Goal: Information Seeking & Learning: Learn about a topic

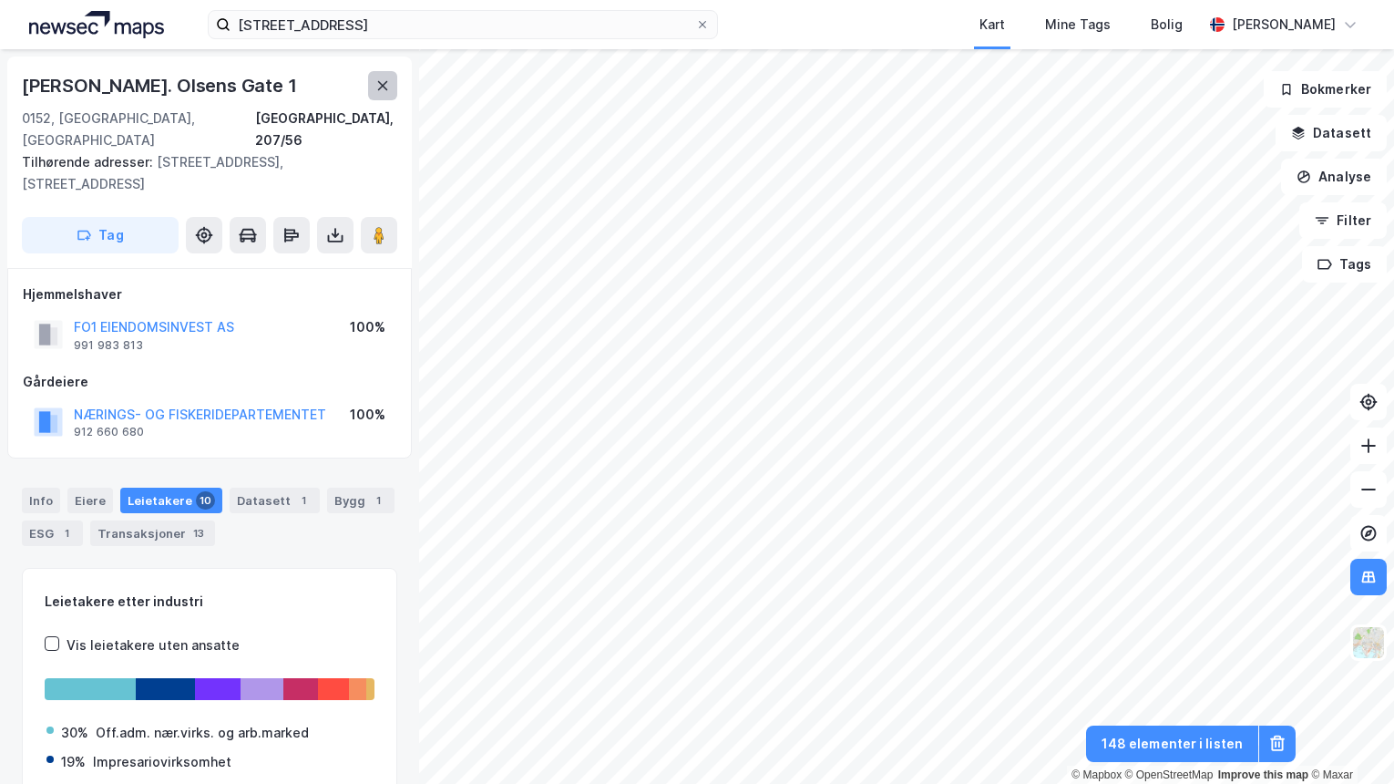
click at [381, 87] on icon at bounding box center [383, 85] width 10 height 9
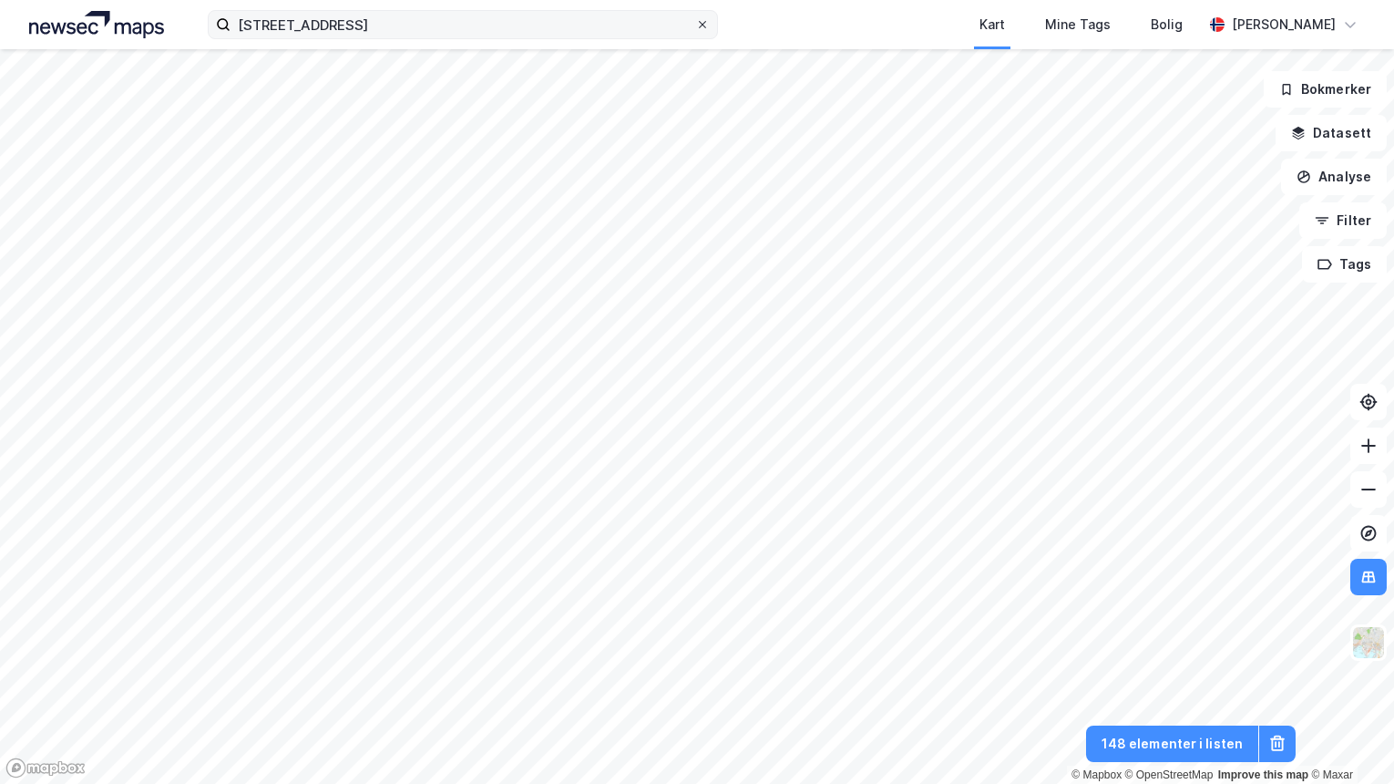
click at [701, 19] on icon at bounding box center [702, 24] width 11 height 11
click at [695, 19] on input "[STREET_ADDRESS]" at bounding box center [463, 24] width 465 height 27
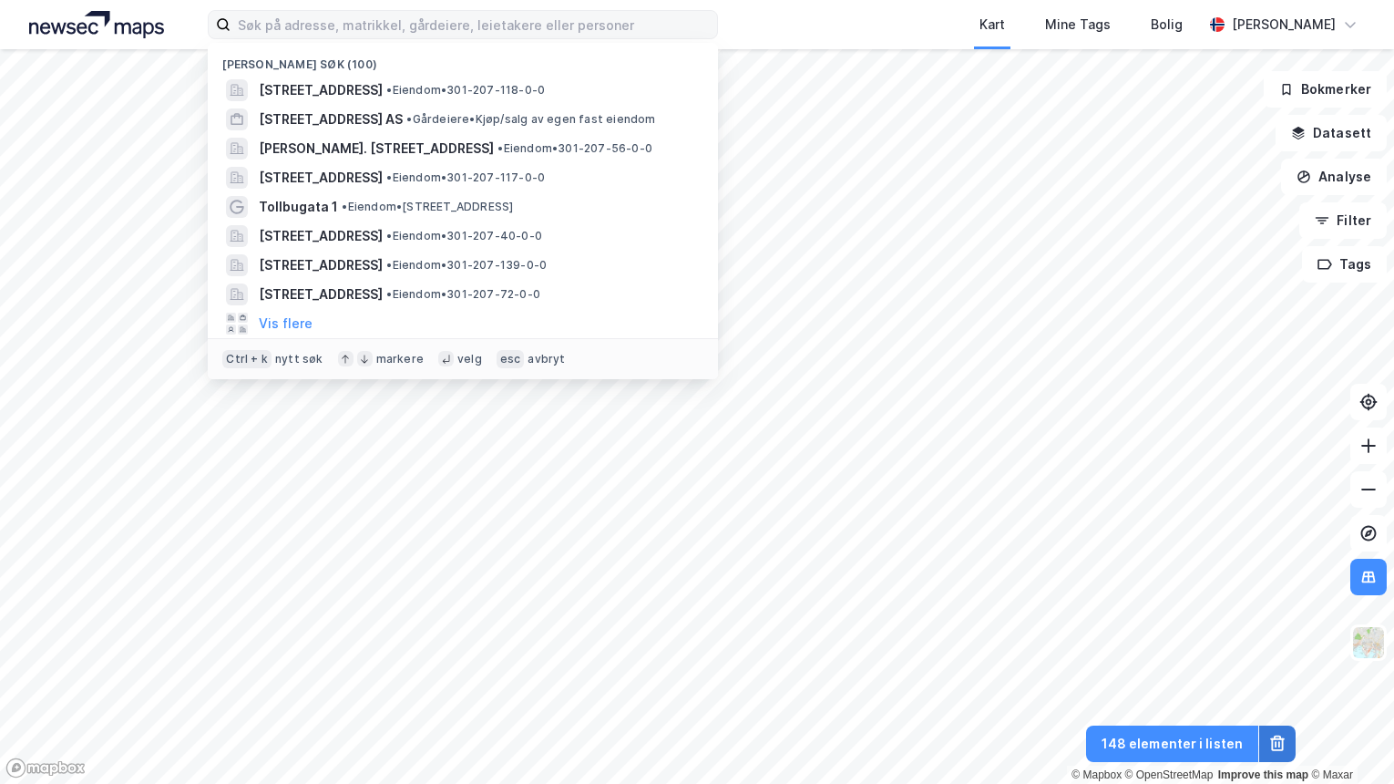
click at [1278, 737] on icon at bounding box center [1277, 743] width 18 height 18
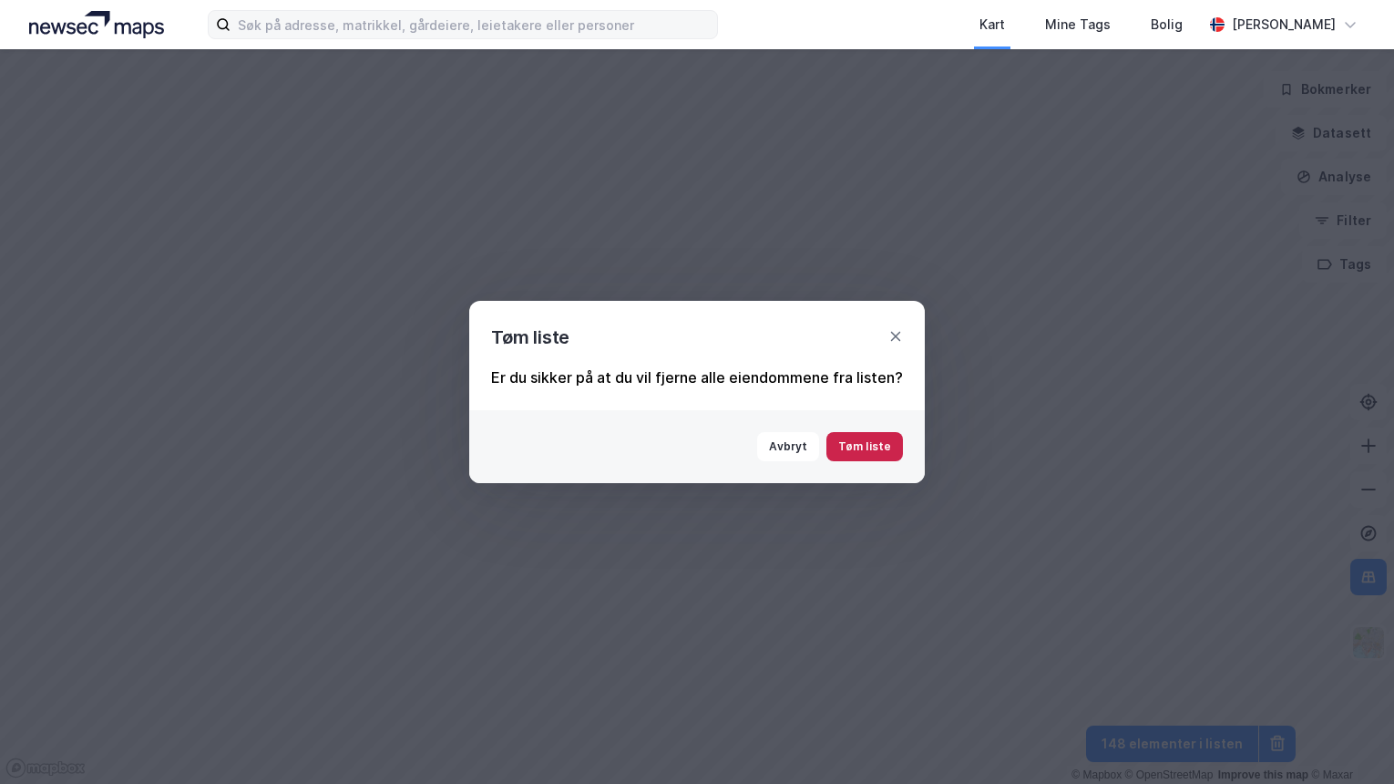
click at [878, 448] on button "Tøm liste" at bounding box center [864, 446] width 77 height 29
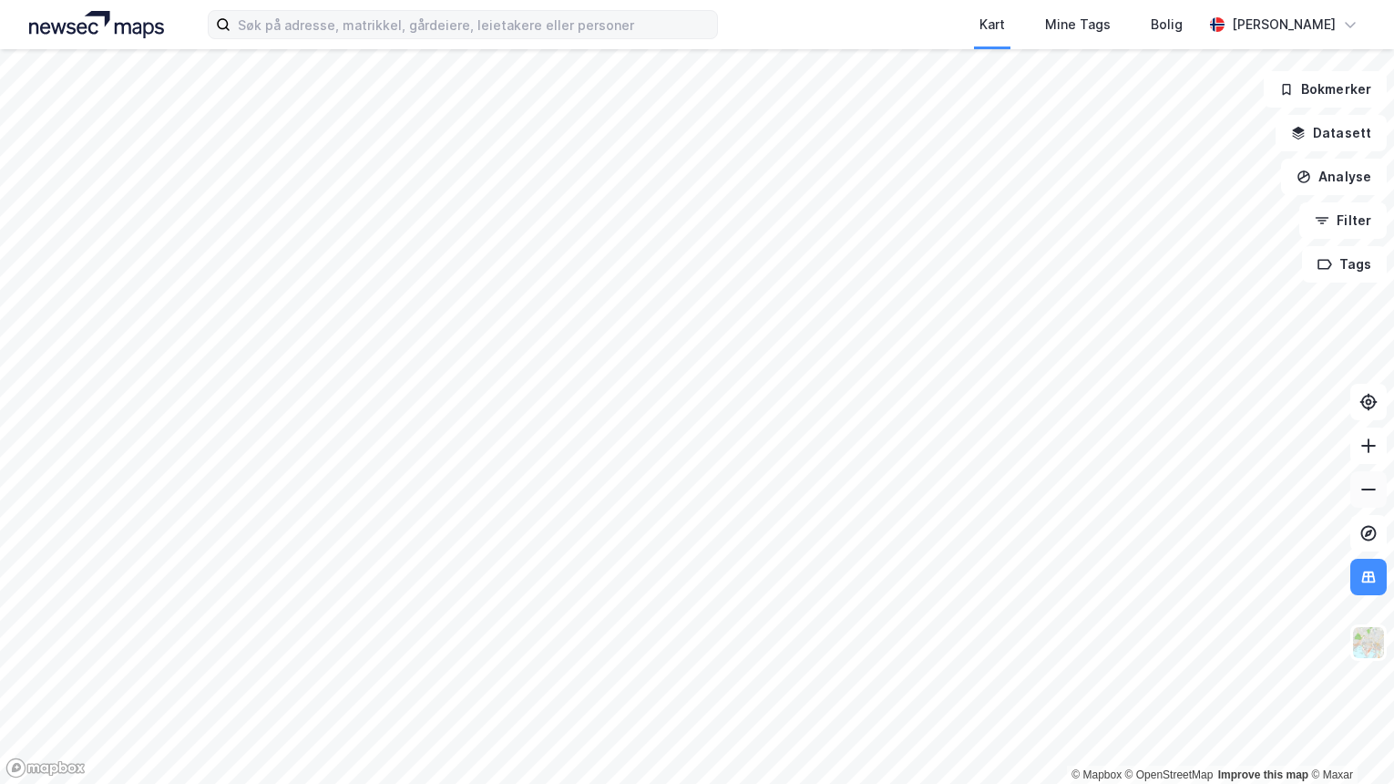
click at [1359, 492] on icon at bounding box center [1368, 489] width 18 height 18
click at [1376, 579] on icon at bounding box center [1368, 577] width 18 height 18
click at [1357, 216] on button "Filter" at bounding box center [1342, 220] width 87 height 36
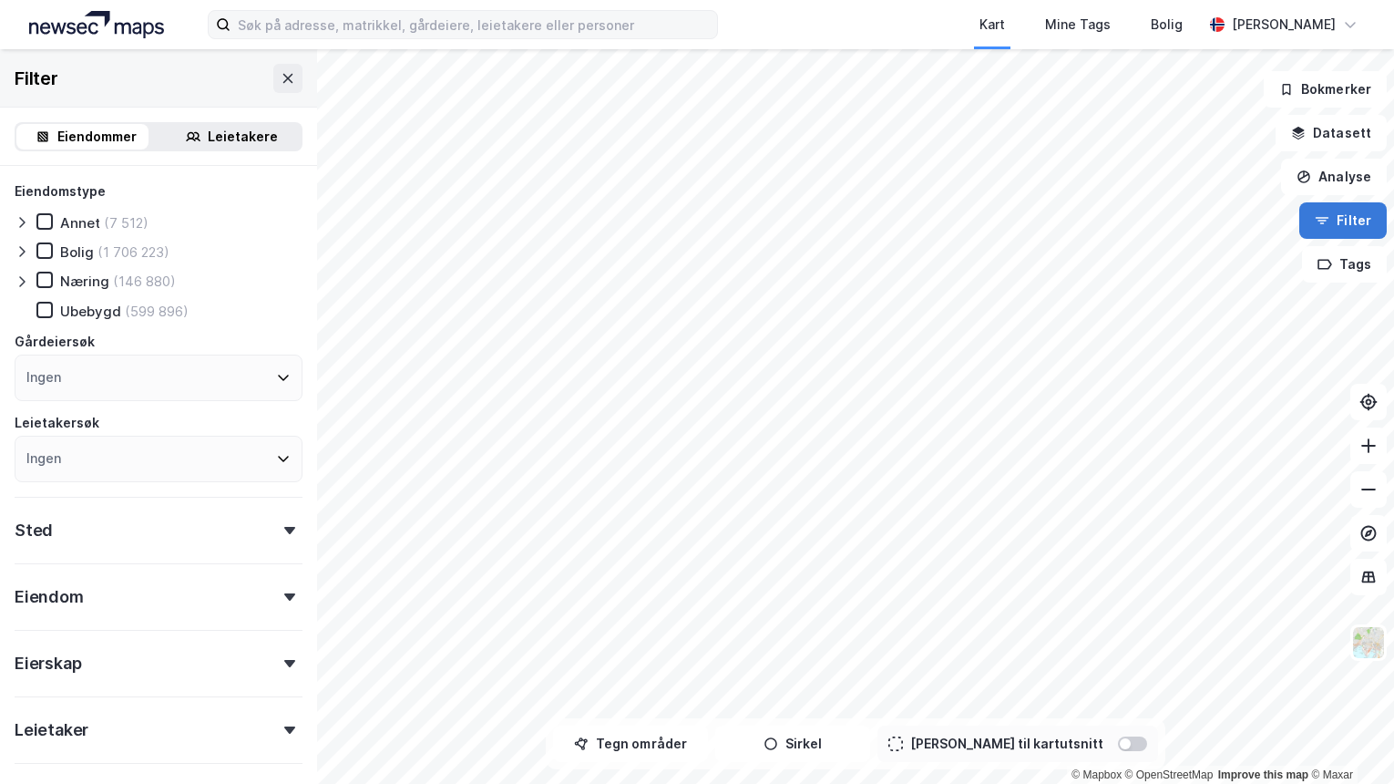
click at [1343, 226] on button "Filter" at bounding box center [1342, 220] width 87 height 36
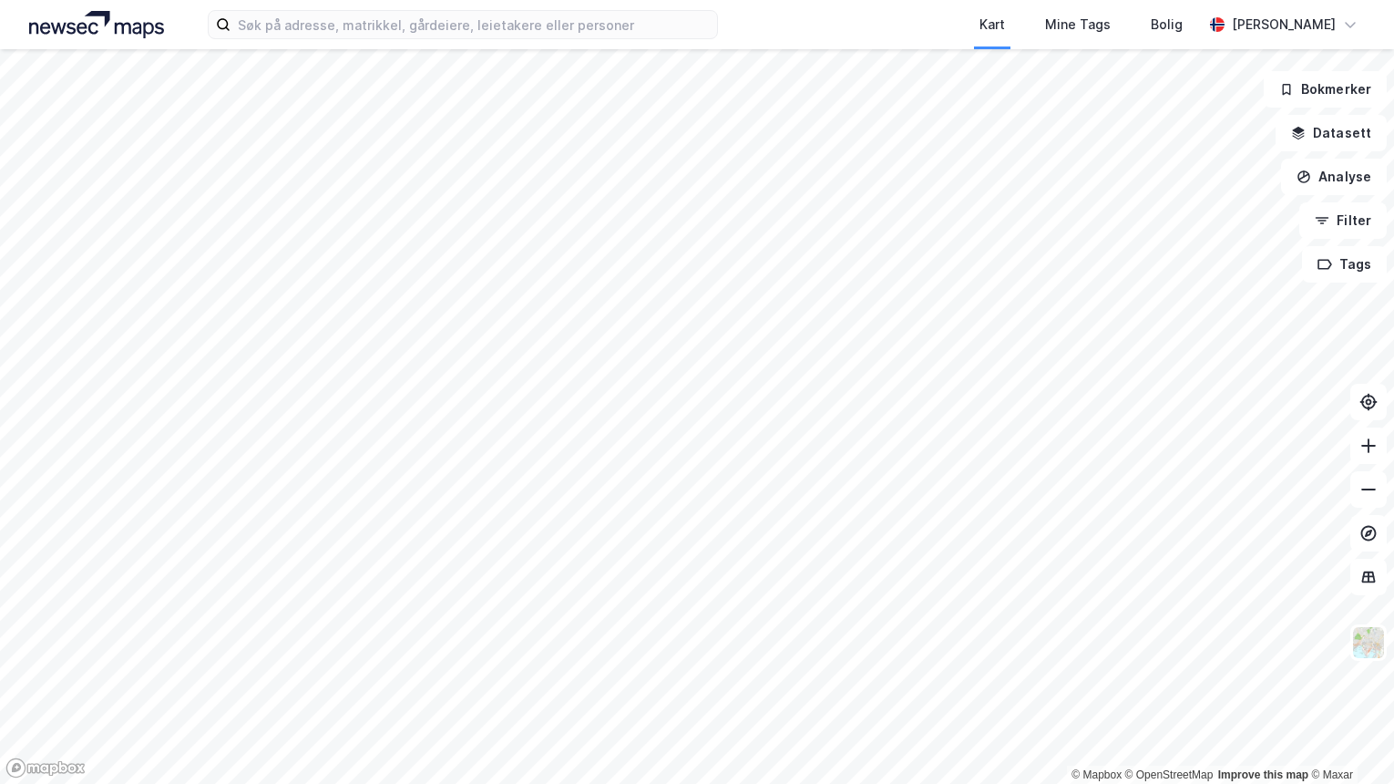
click at [333, 41] on div "Kart Mine Tags Bolig [PERSON_NAME]" at bounding box center [697, 24] width 1394 height 49
click at [337, 28] on input at bounding box center [474, 24] width 487 height 27
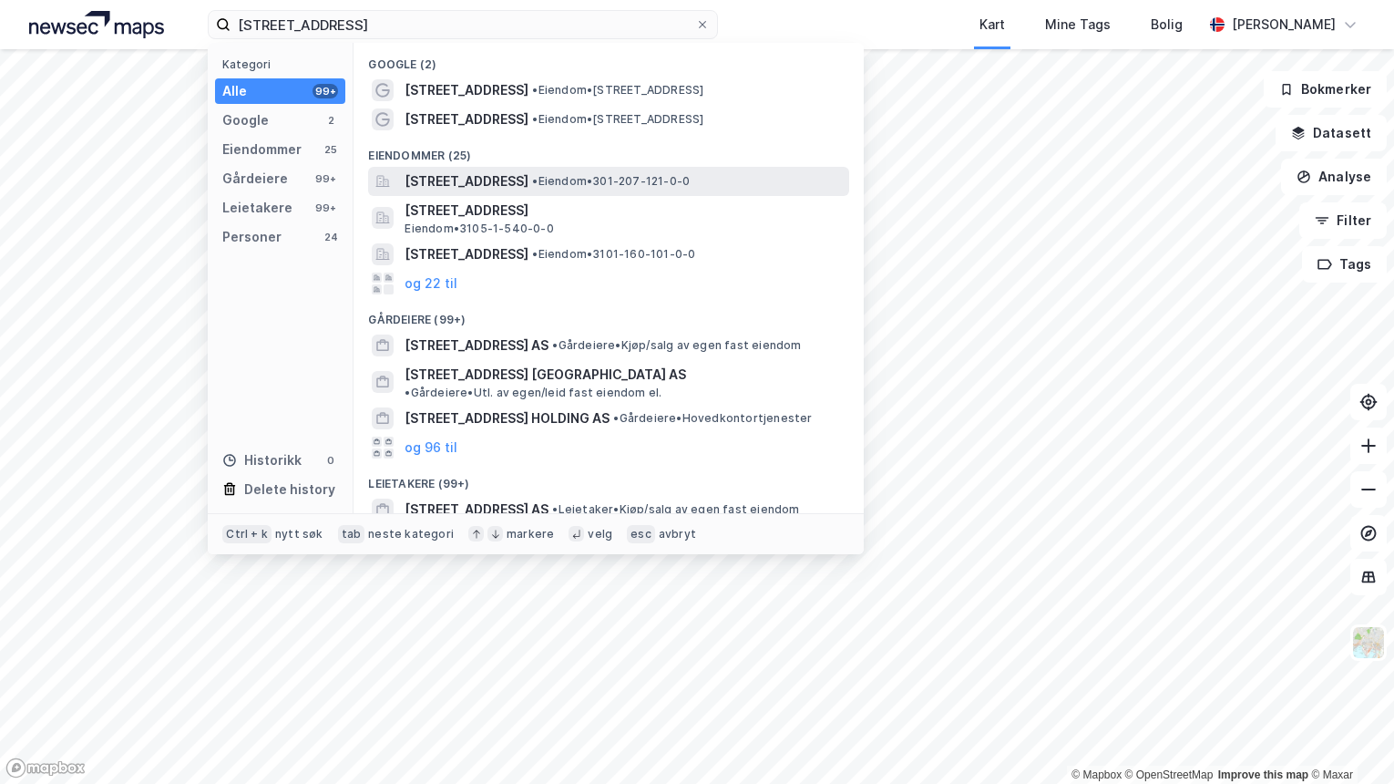
click at [520, 184] on span "[STREET_ADDRESS]" at bounding box center [467, 181] width 124 height 22
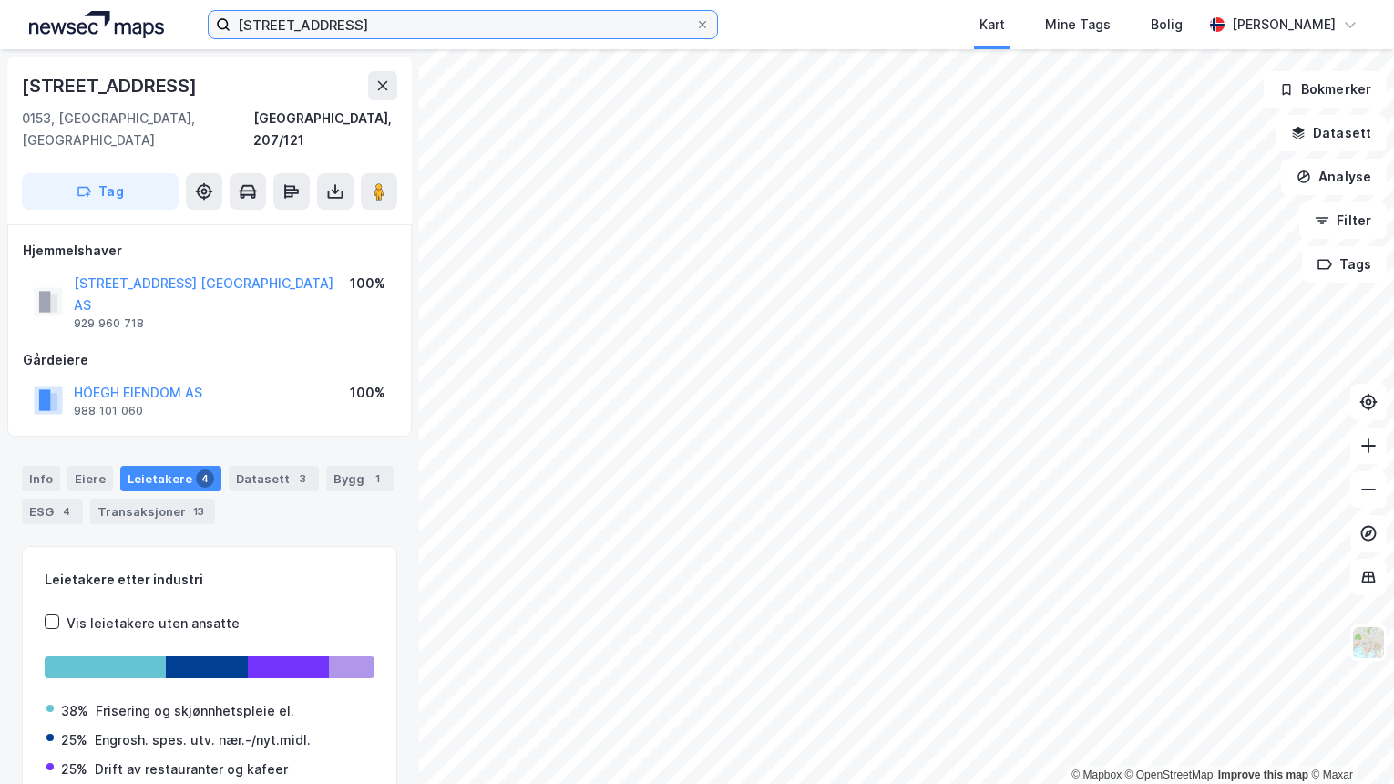
click at [338, 29] on input "[STREET_ADDRESS]" at bounding box center [463, 24] width 465 height 27
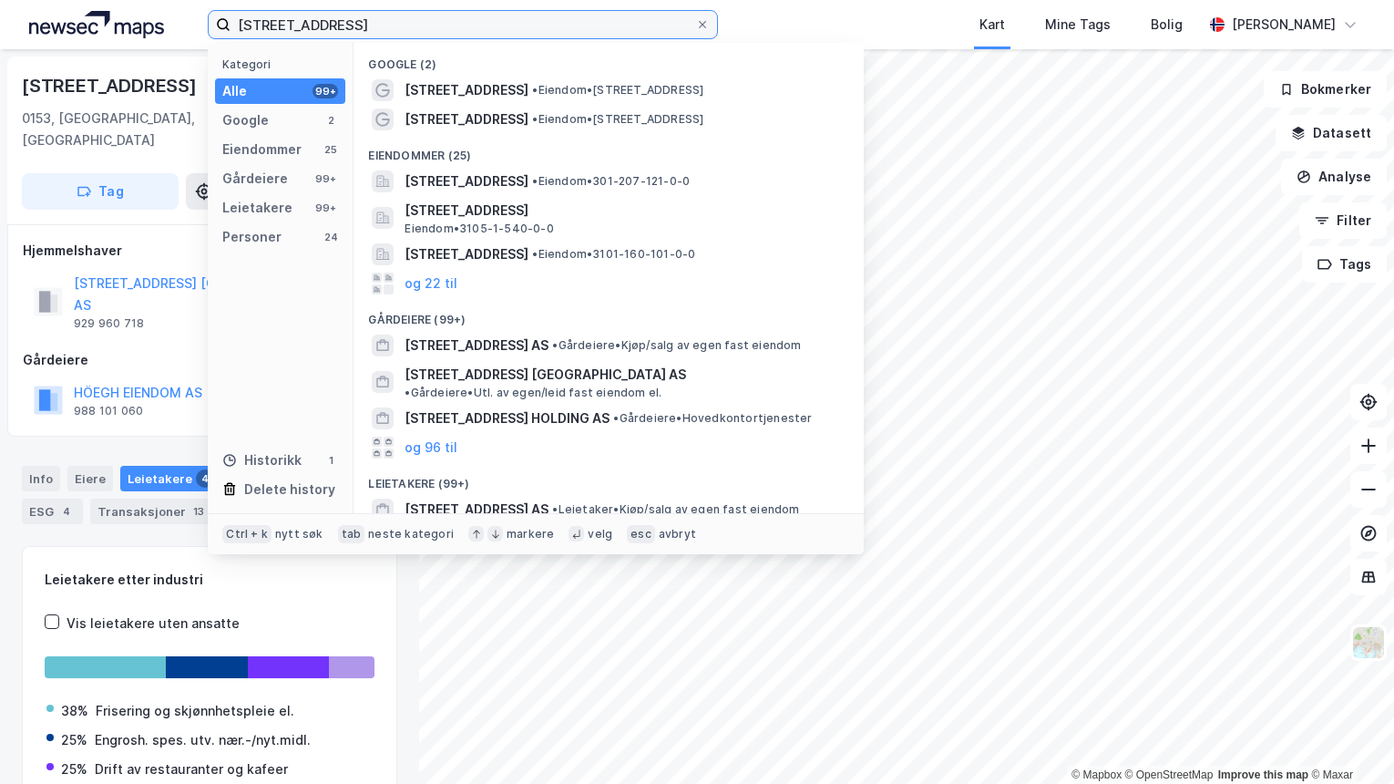
click at [337, 28] on input "[STREET_ADDRESS]" at bounding box center [463, 24] width 465 height 27
click at [336, 28] on input "[STREET_ADDRESS]" at bounding box center [463, 24] width 465 height 27
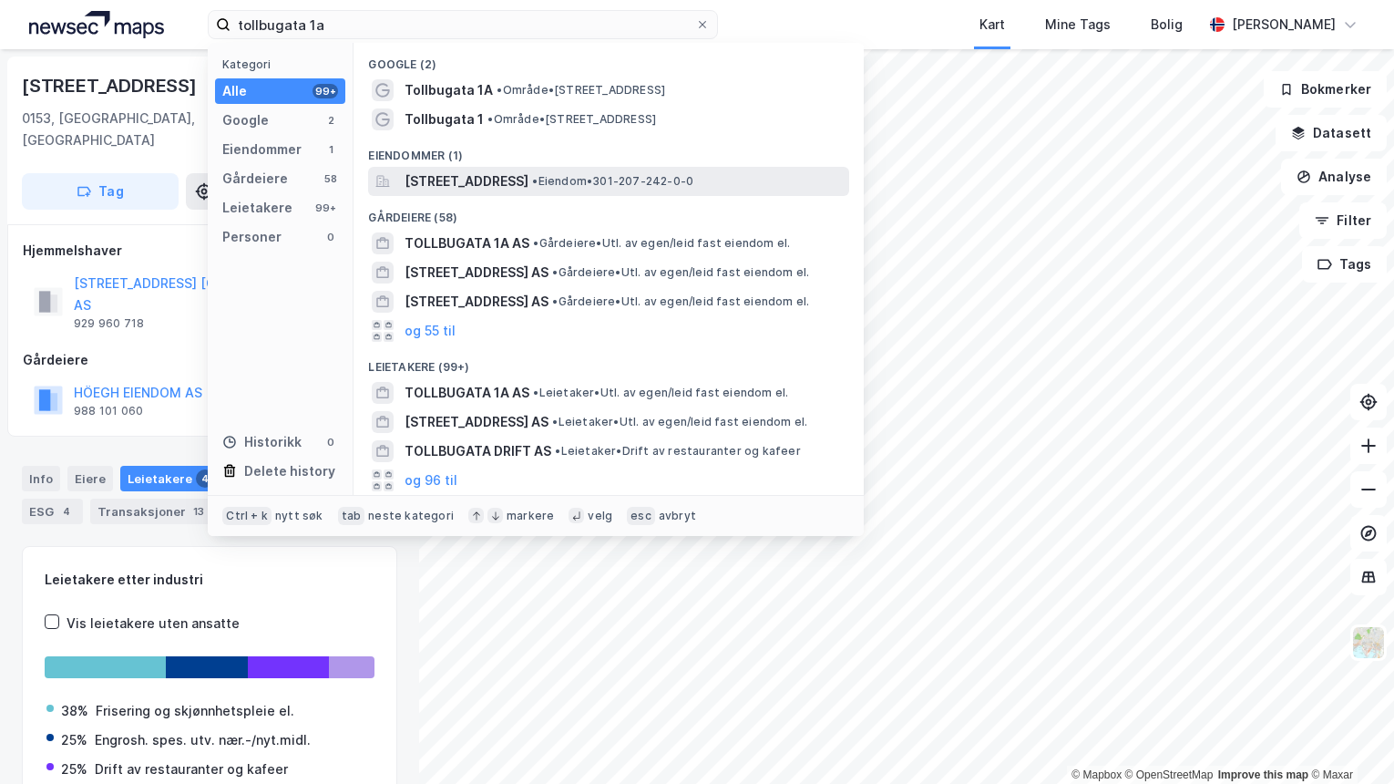
click at [503, 179] on span "[STREET_ADDRESS]" at bounding box center [467, 181] width 124 height 22
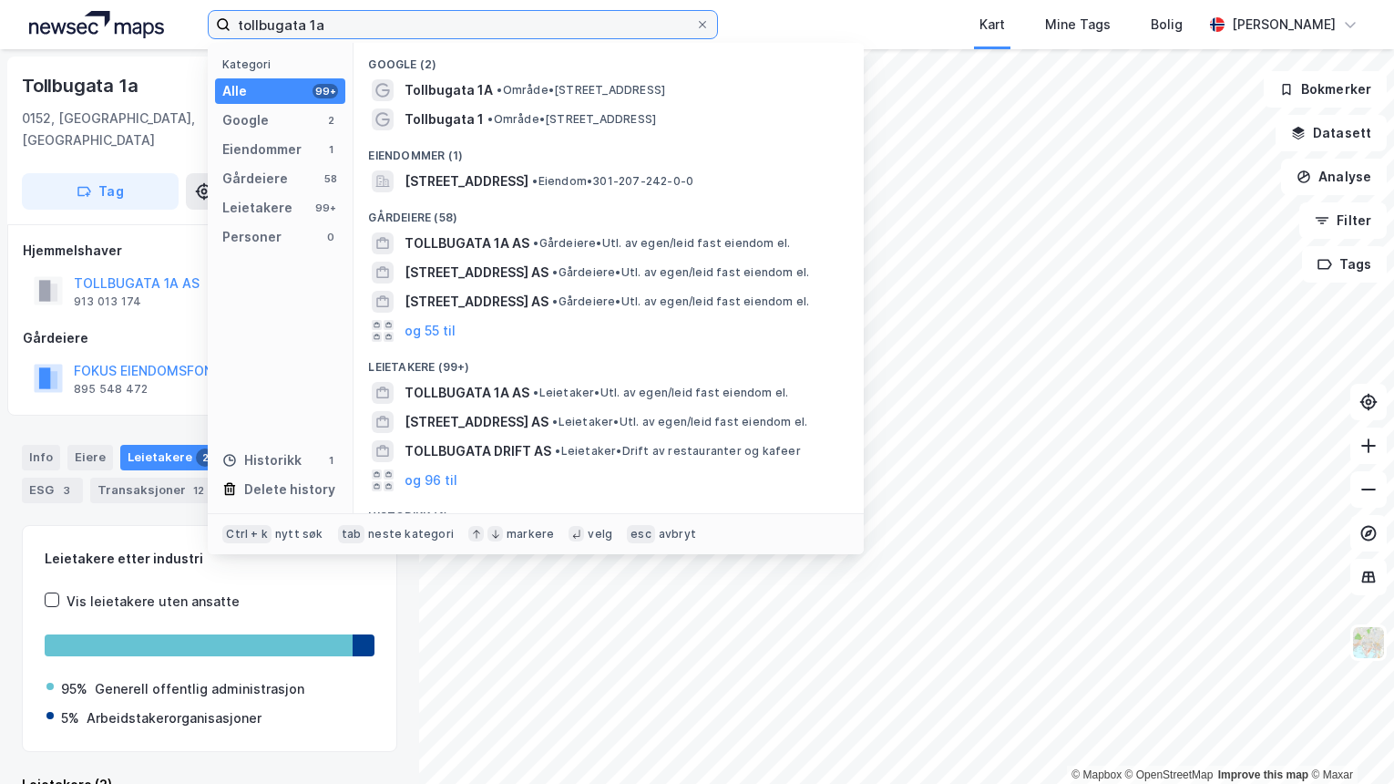
click at [355, 22] on input "tollbugata 1a" at bounding box center [463, 24] width 465 height 27
click at [356, 23] on input "tollbugata 1a" at bounding box center [463, 24] width 465 height 27
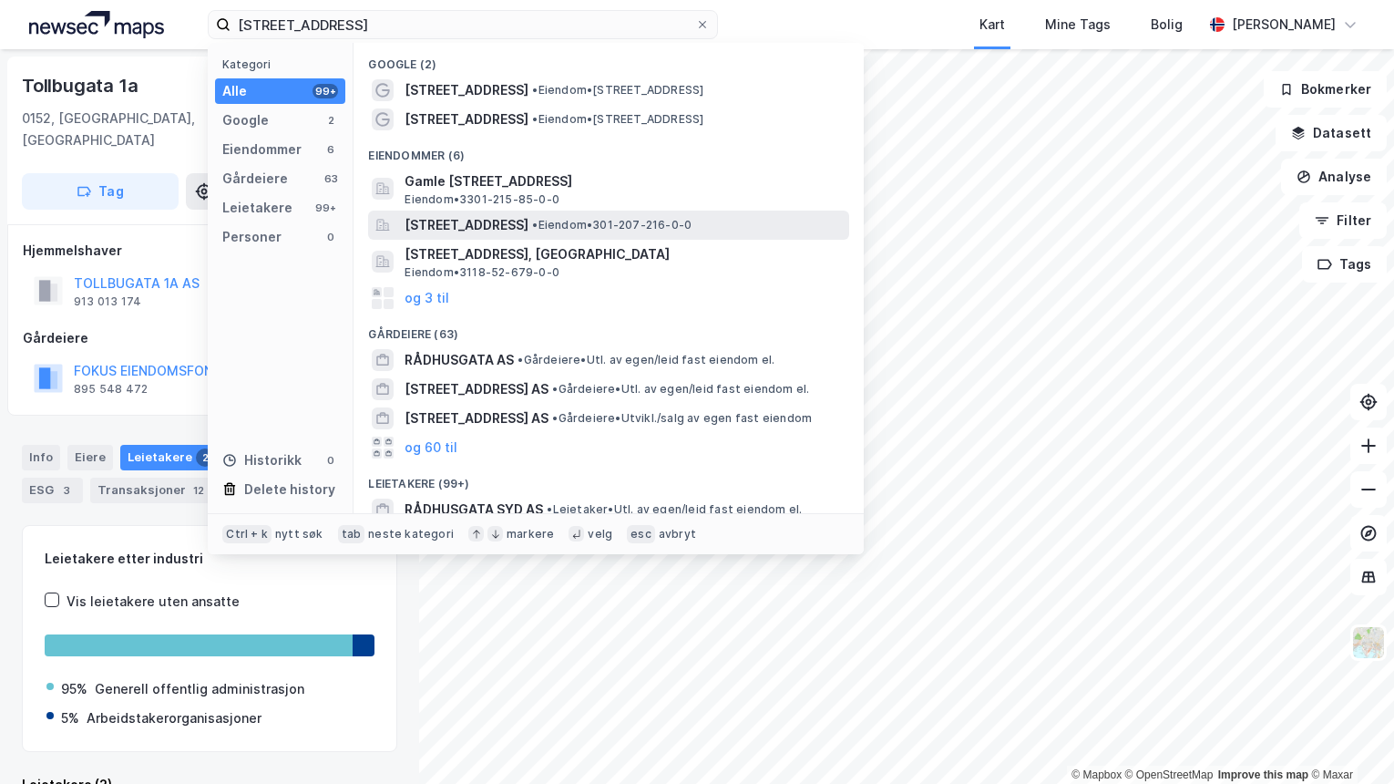
click at [528, 221] on span "[STREET_ADDRESS]" at bounding box center [467, 225] width 124 height 22
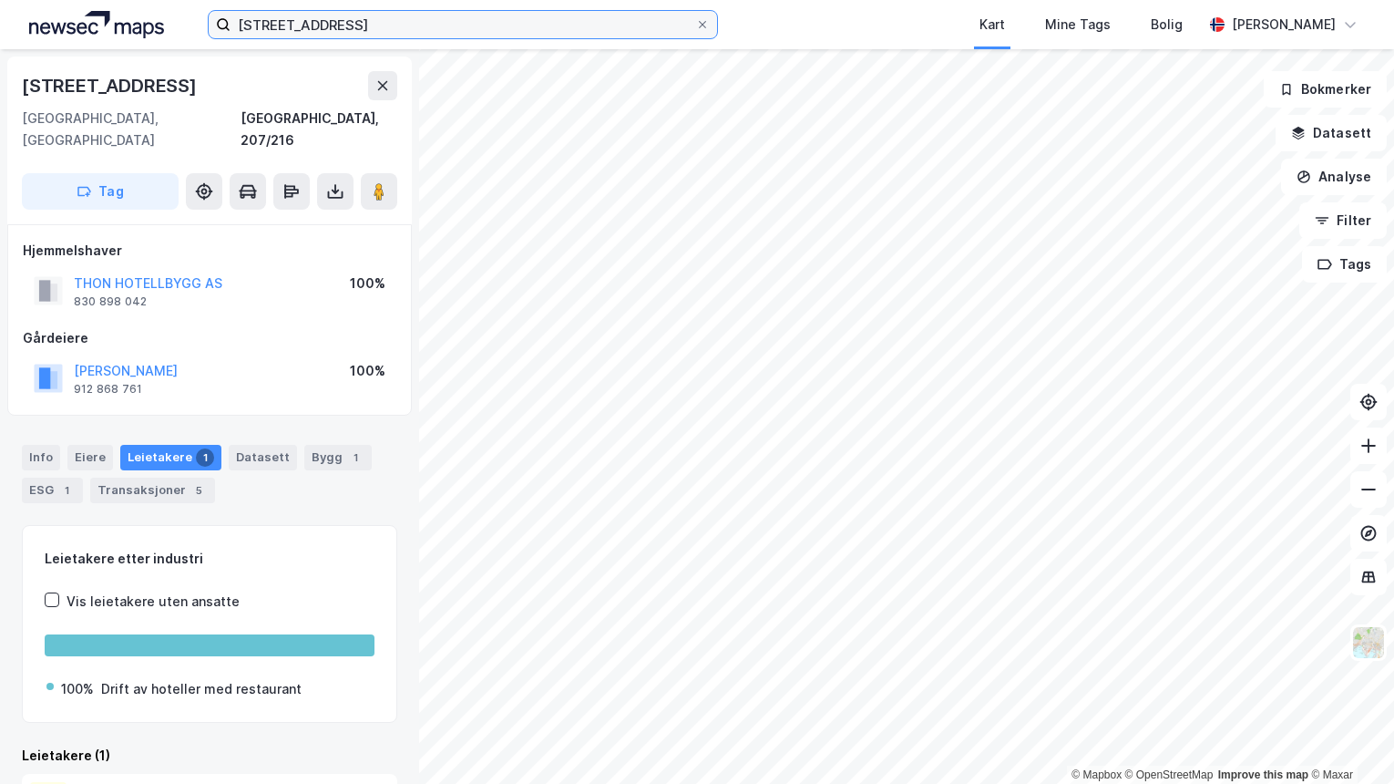
click at [425, 37] on input "[STREET_ADDRESS]" at bounding box center [463, 24] width 465 height 27
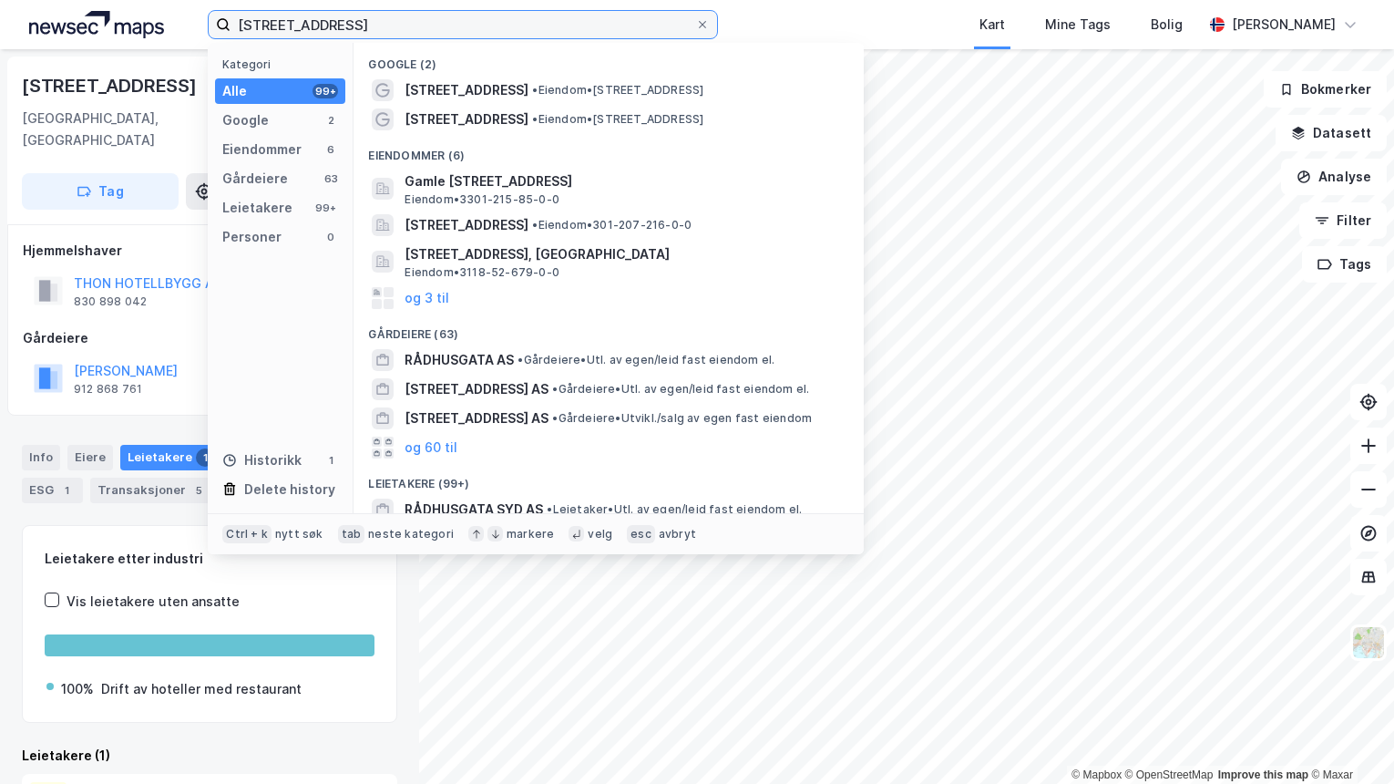
click at [418, 25] on input "[STREET_ADDRESS]" at bounding box center [463, 24] width 465 height 27
click at [417, 24] on input "[STREET_ADDRESS]" at bounding box center [463, 24] width 465 height 27
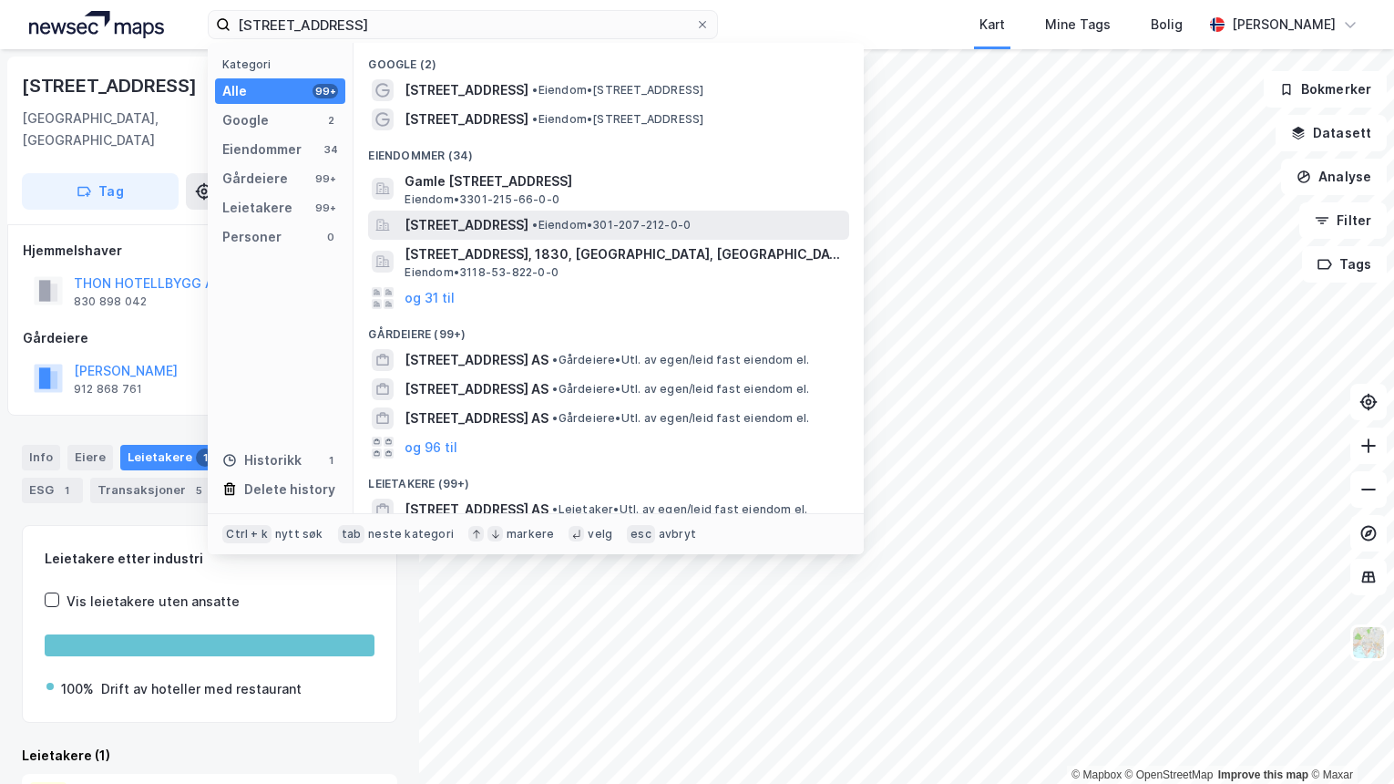
click at [528, 220] on span "[STREET_ADDRESS]" at bounding box center [467, 225] width 124 height 22
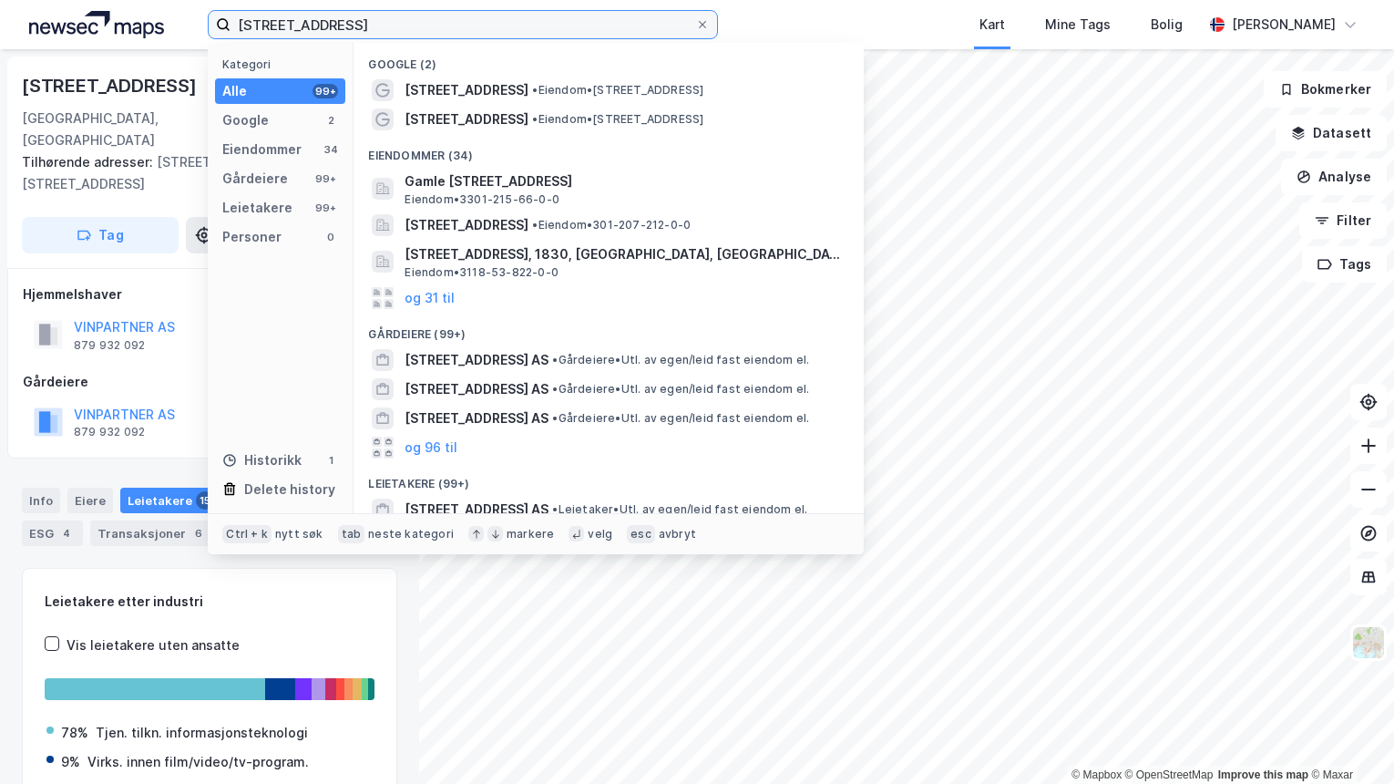
drag, startPoint x: 357, startPoint y: 28, endPoint x: 168, endPoint y: 43, distance: 190.1
click at [168, 43] on div "[STREET_ADDRESS] Kategori Alle 99+ Google 2 Eiendommer 34 Gårdeiere 99+ Leietak…" at bounding box center [697, 24] width 1394 height 49
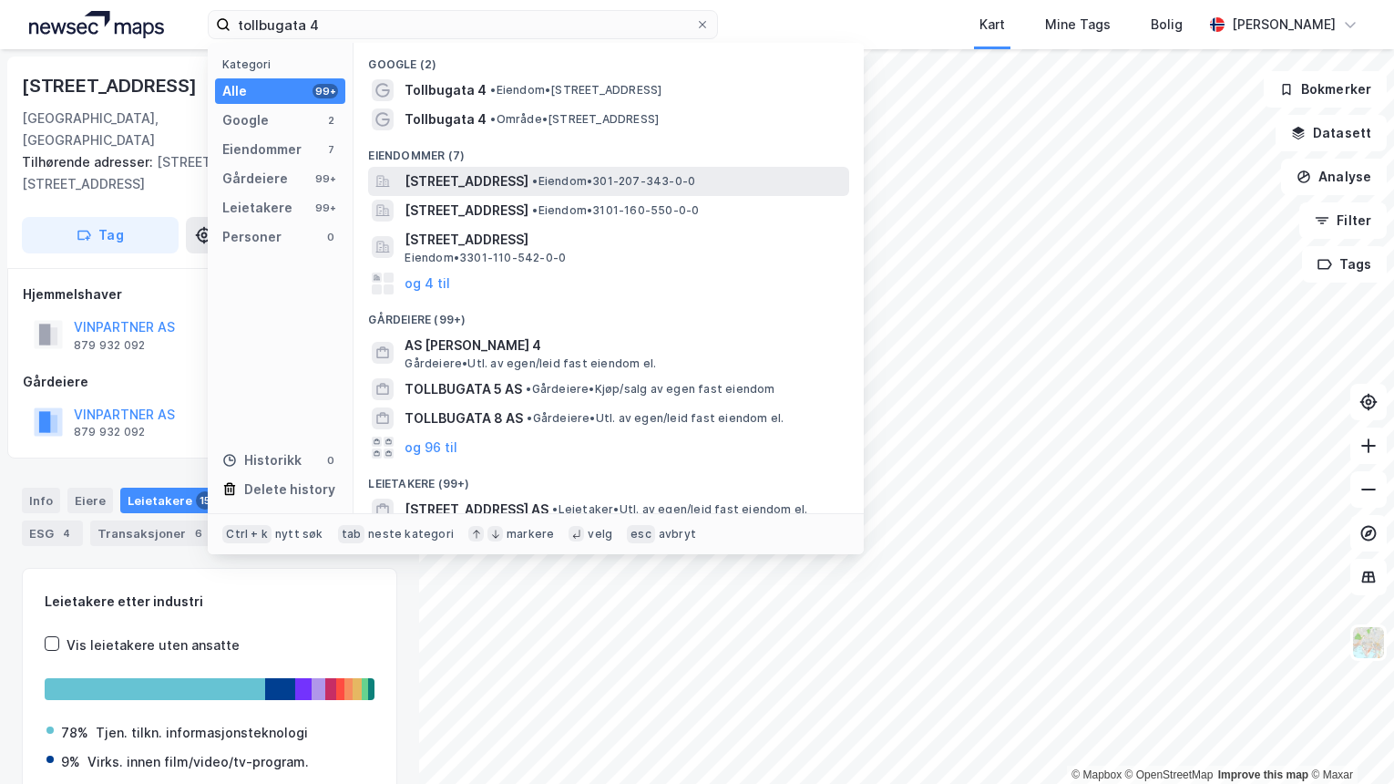
click at [528, 185] on span "[STREET_ADDRESS]" at bounding box center [467, 181] width 124 height 22
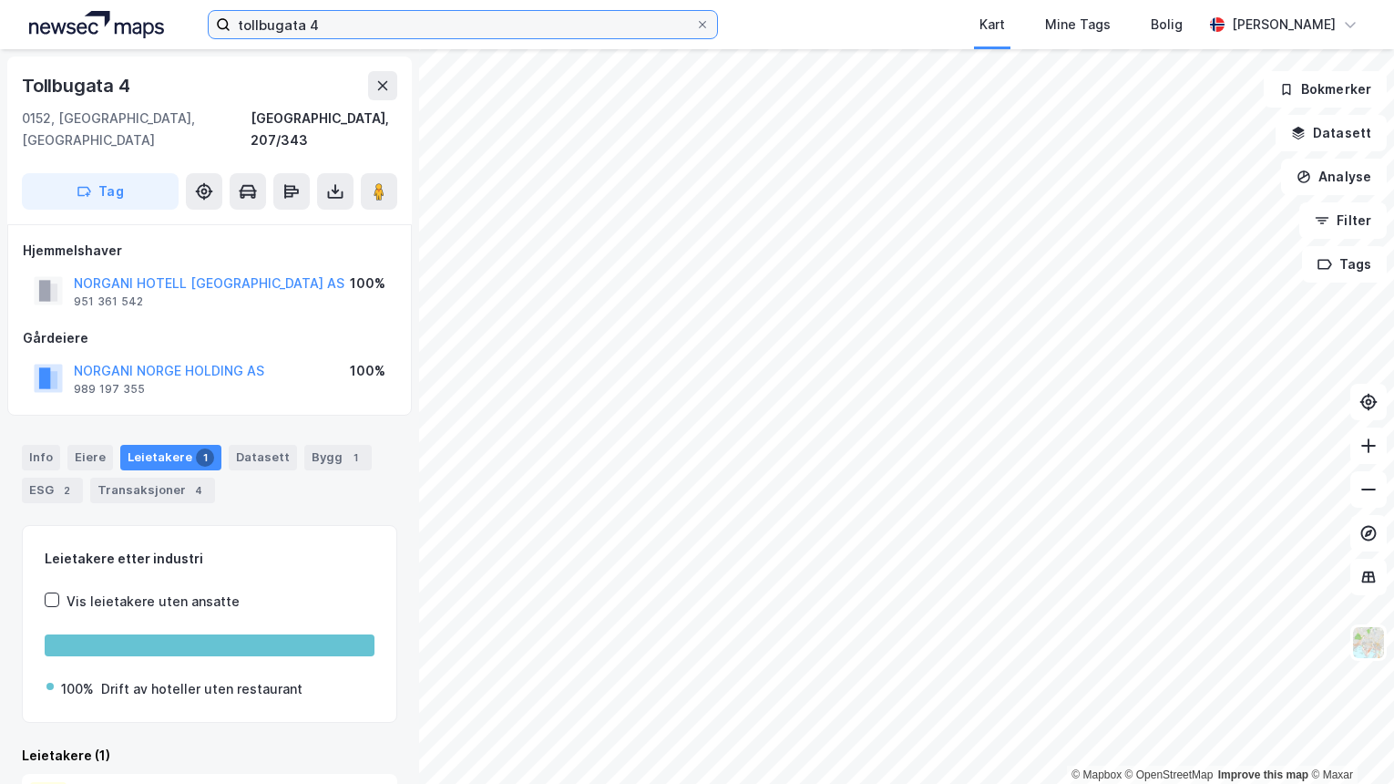
click at [340, 32] on input "tollbugata 4" at bounding box center [463, 24] width 465 height 27
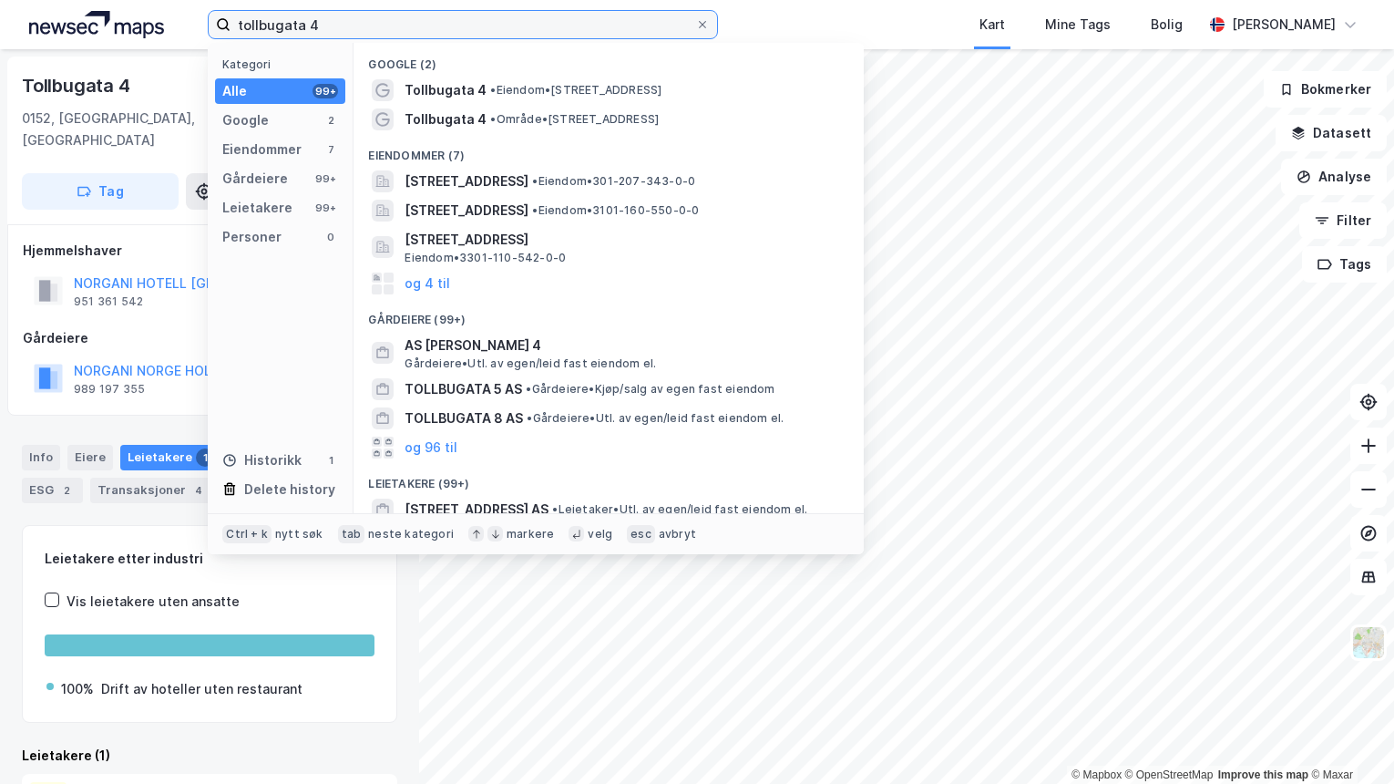
click at [340, 32] on input "tollbugata 4" at bounding box center [463, 24] width 465 height 27
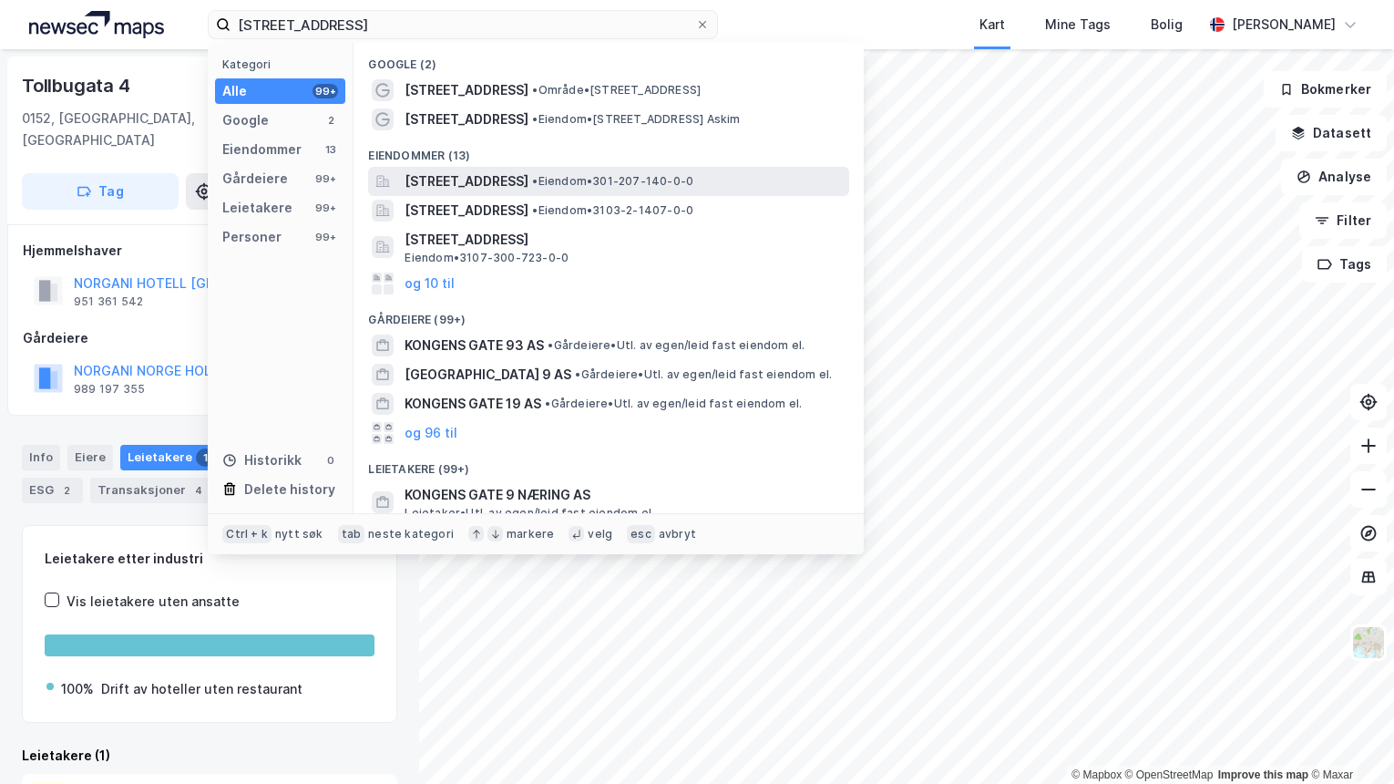
click at [528, 171] on span "[STREET_ADDRESS]" at bounding box center [467, 181] width 124 height 22
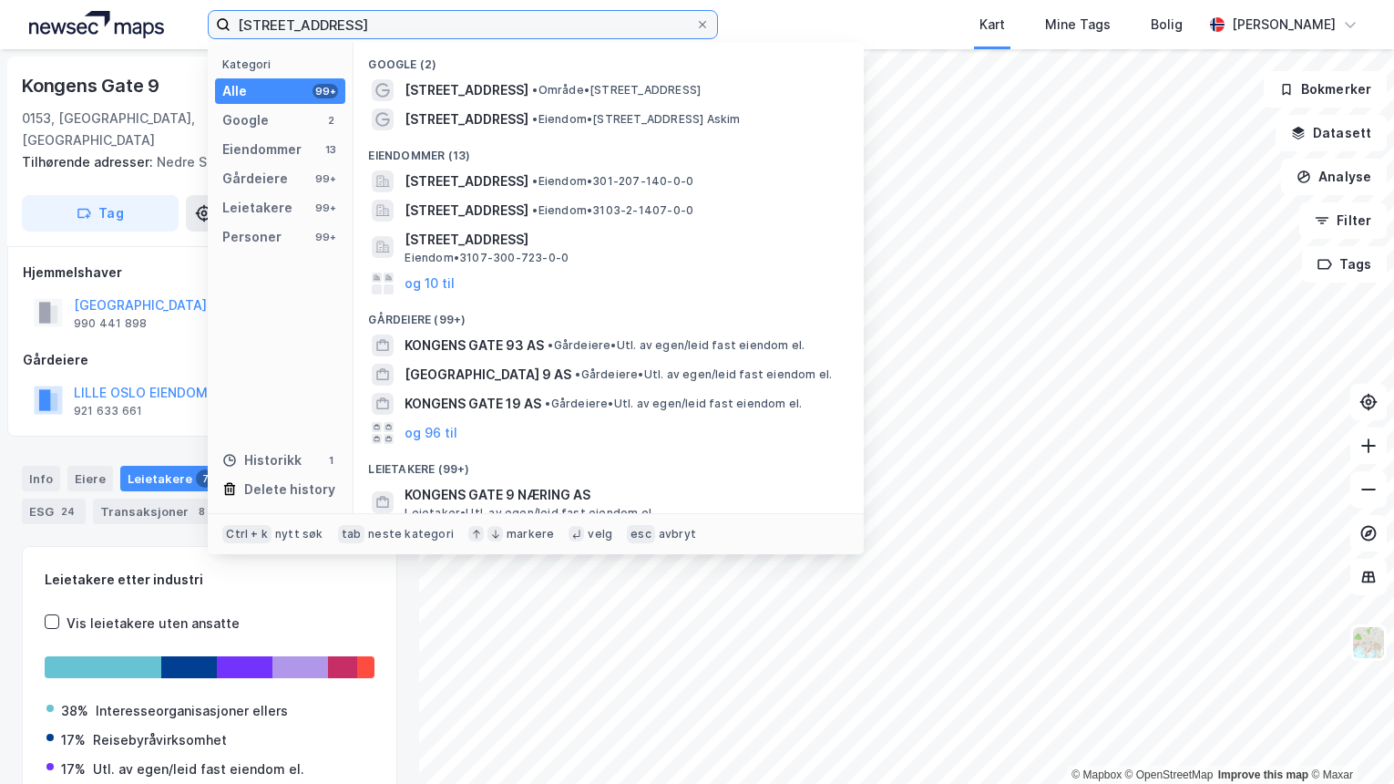
drag, startPoint x: 272, startPoint y: 26, endPoint x: 200, endPoint y: 31, distance: 72.1
click at [200, 31] on div "[STREET_ADDRESS] Kategori Alle 99+ Google 2 Eiendommer 13 Gårdeiere 99+ Leietak…" at bounding box center [697, 24] width 1394 height 49
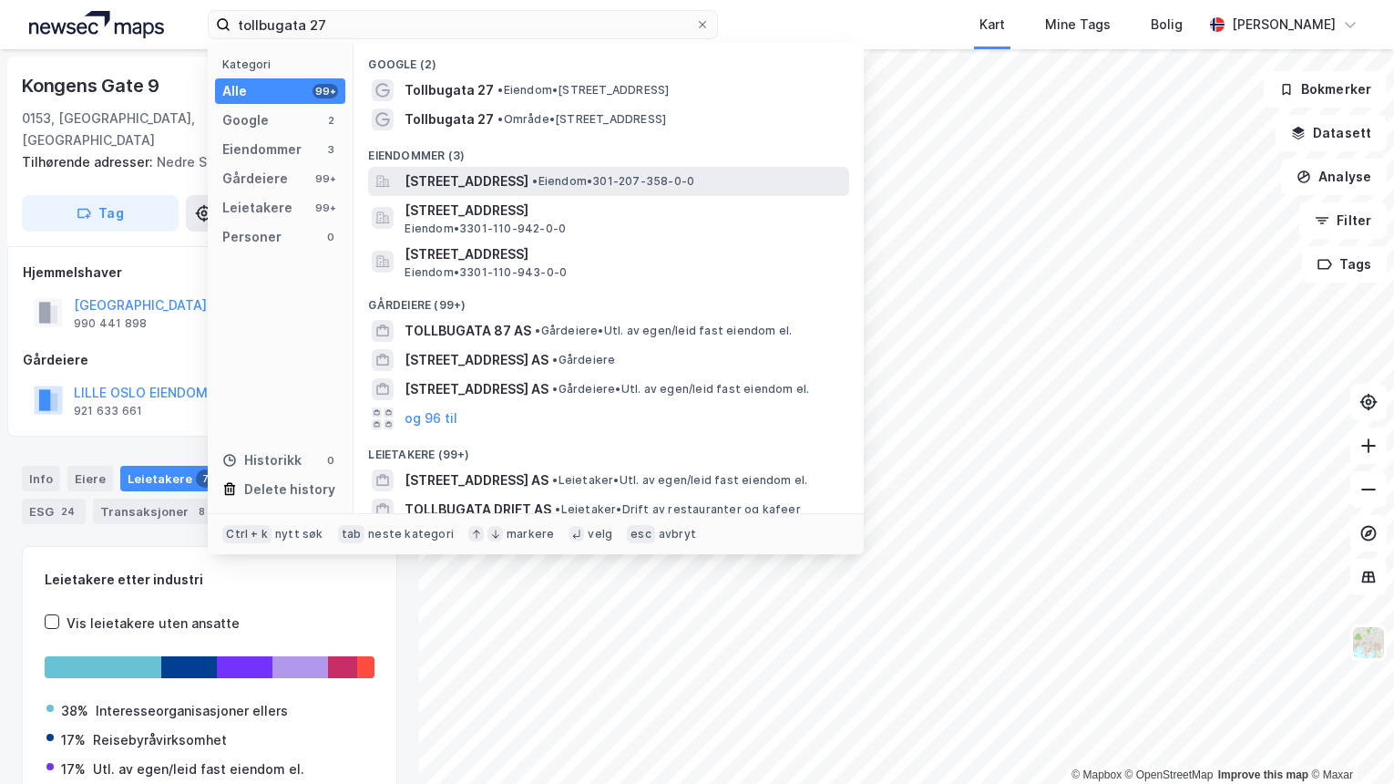
click at [528, 173] on span "[STREET_ADDRESS]" at bounding box center [467, 181] width 124 height 22
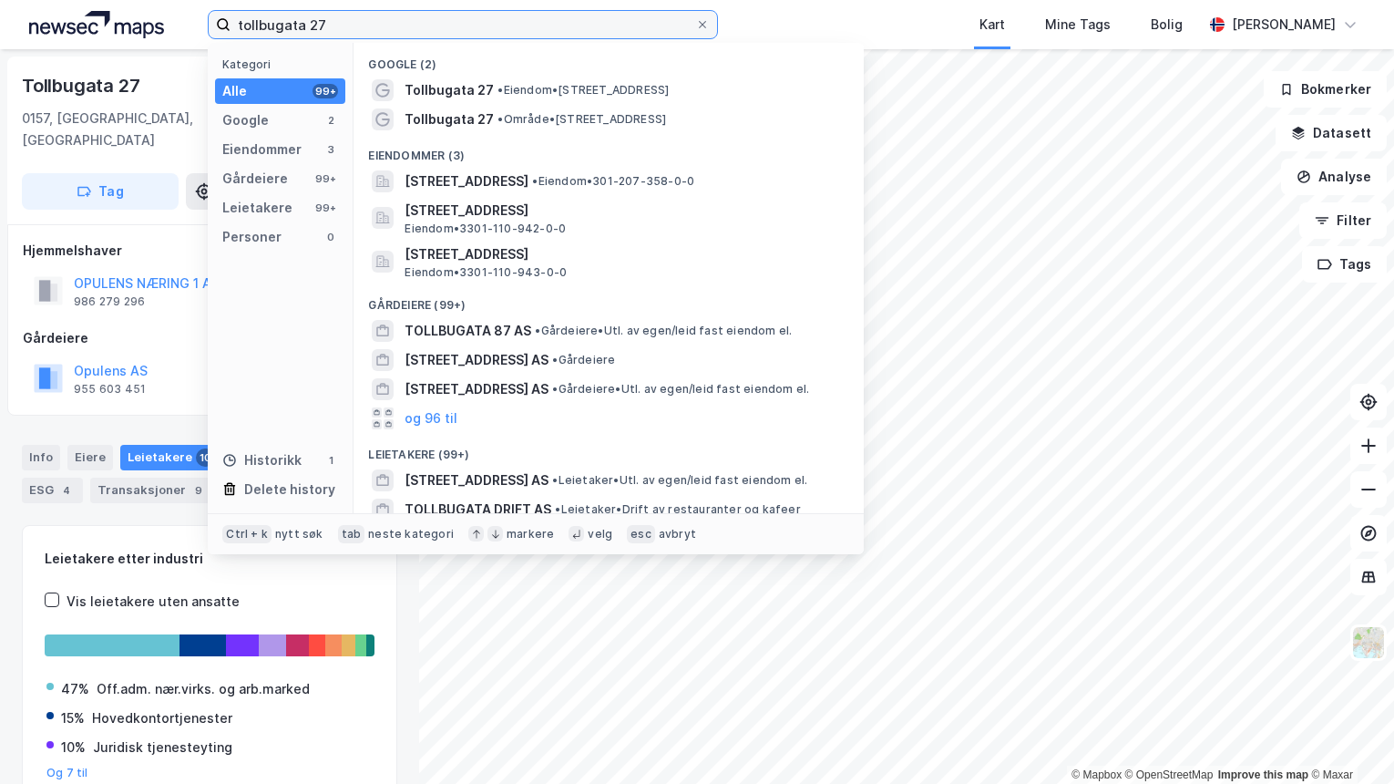
drag, startPoint x: 380, startPoint y: 16, endPoint x: 191, endPoint y: 34, distance: 189.4
click at [191, 34] on div "tollbugata 27 Kategori Alle 99+ Google 2 Eiendommer 3 Gårdeiere 99+ Leietakere …" at bounding box center [697, 24] width 1394 height 49
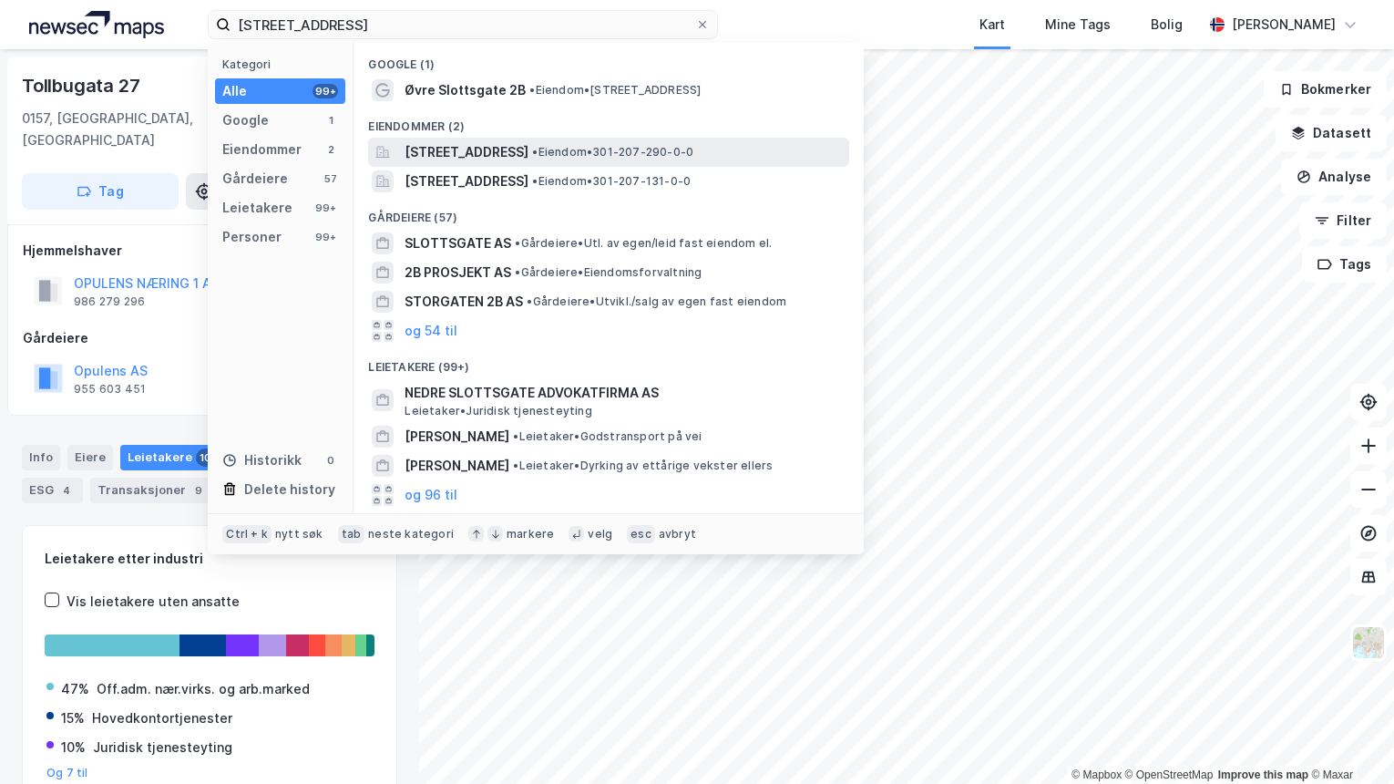
click at [479, 158] on span "[STREET_ADDRESS]" at bounding box center [467, 152] width 124 height 22
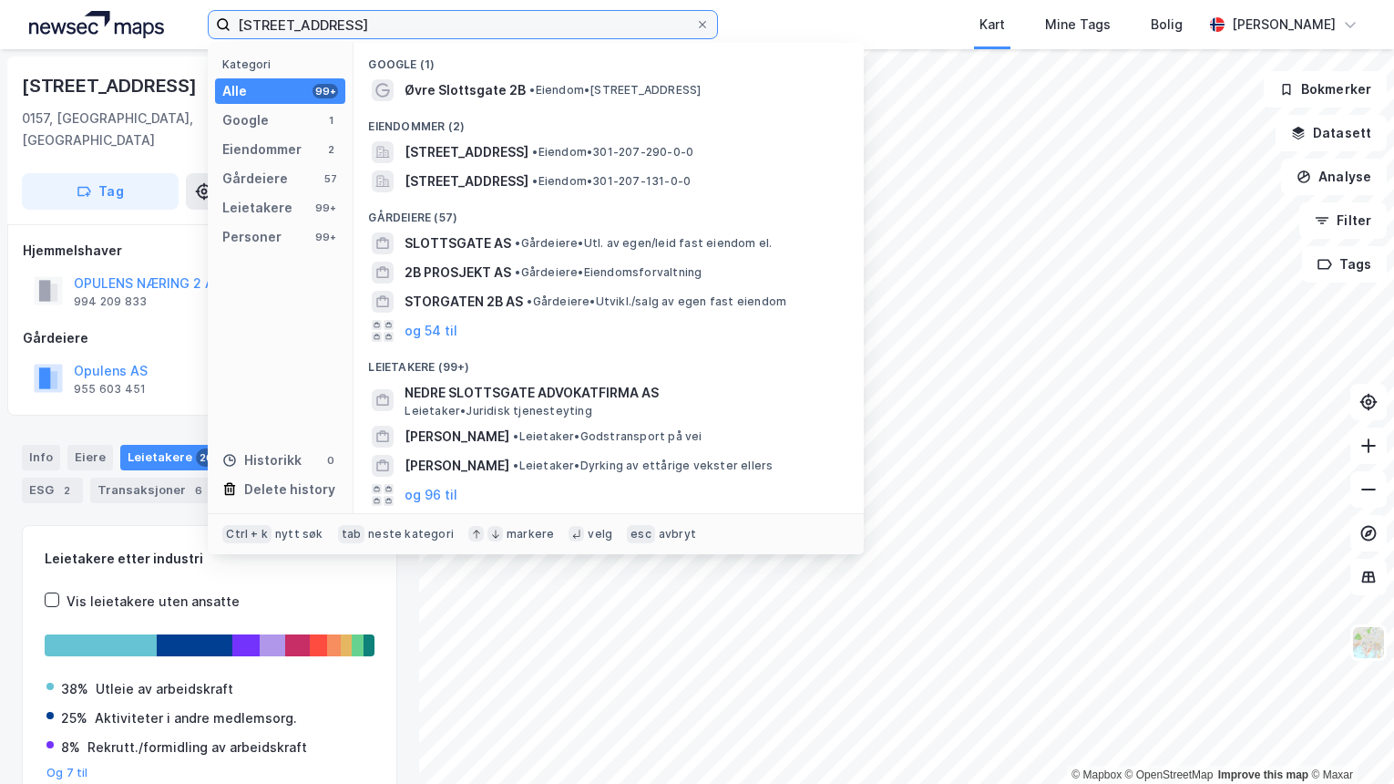
drag, startPoint x: 324, startPoint y: 22, endPoint x: 182, endPoint y: 35, distance: 142.7
click at [182, 35] on div "ævre slottsgate 2b Kategori Alle 99+ Google 1 Eiendommer 2 Gårdeiere 57 Leietak…" at bounding box center [697, 24] width 1394 height 49
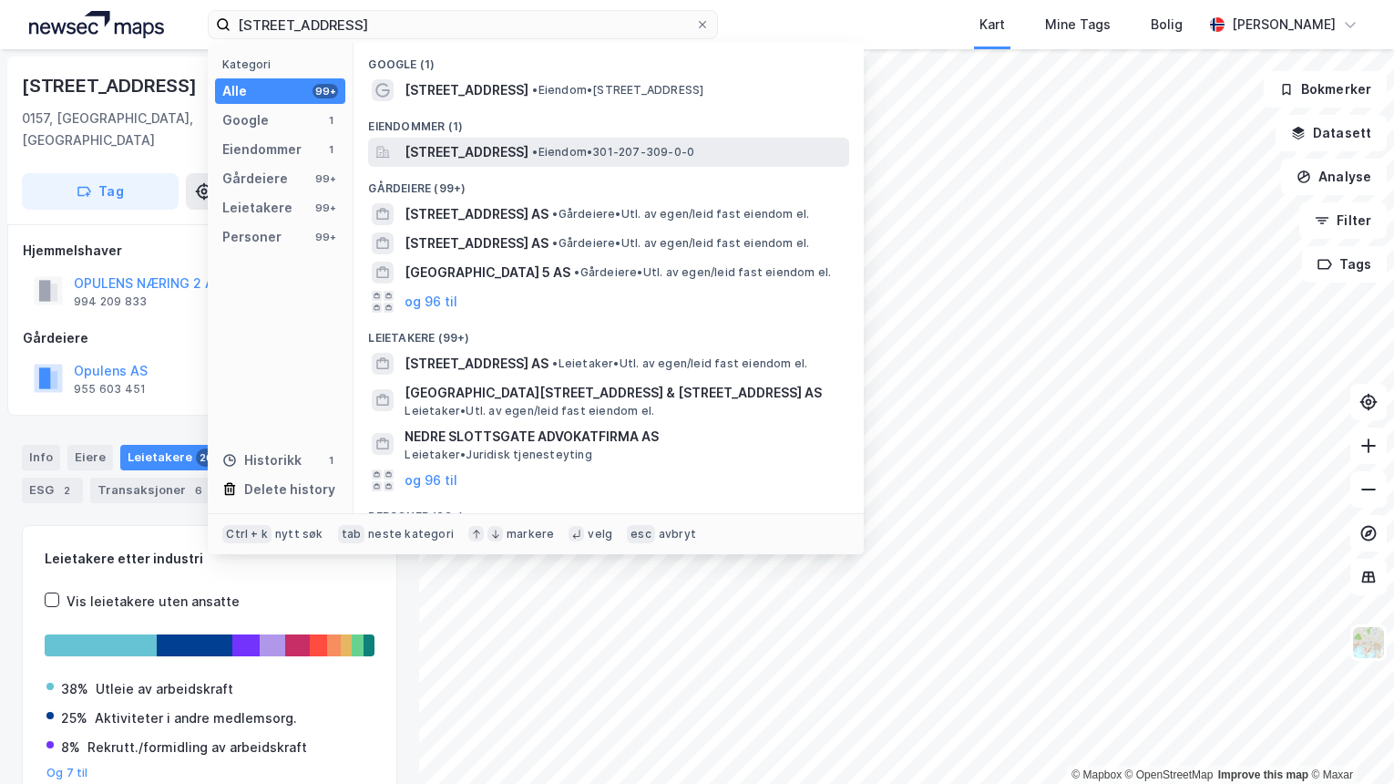
click at [528, 153] on span "[STREET_ADDRESS]" at bounding box center [467, 152] width 124 height 22
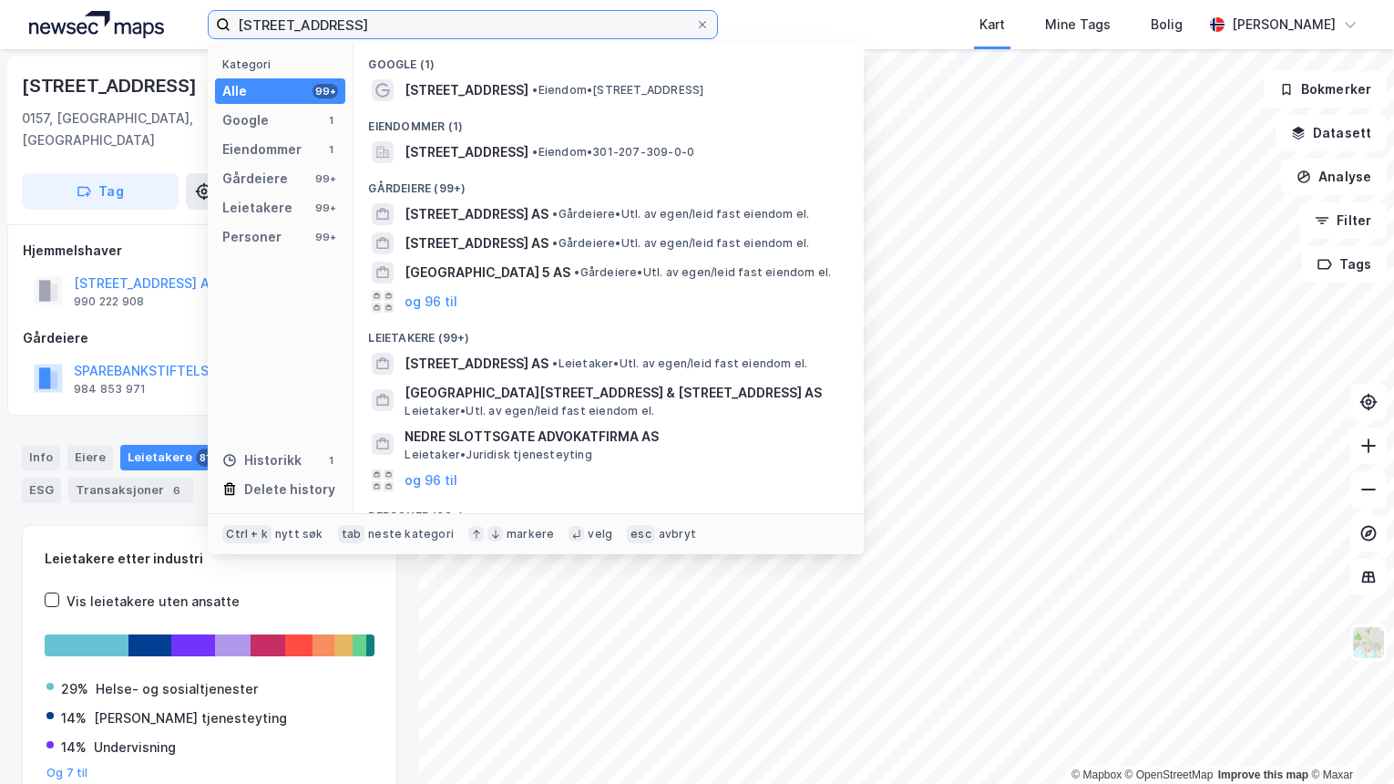
drag, startPoint x: 237, startPoint y: 26, endPoint x: 155, endPoint y: 36, distance: 82.5
click at [155, 36] on div "øvre slottsgate 3 Kategori Alle 99+ Google 1 Eiendommer 1 Gårdeiere 99+ Leietak…" at bounding box center [697, 24] width 1394 height 49
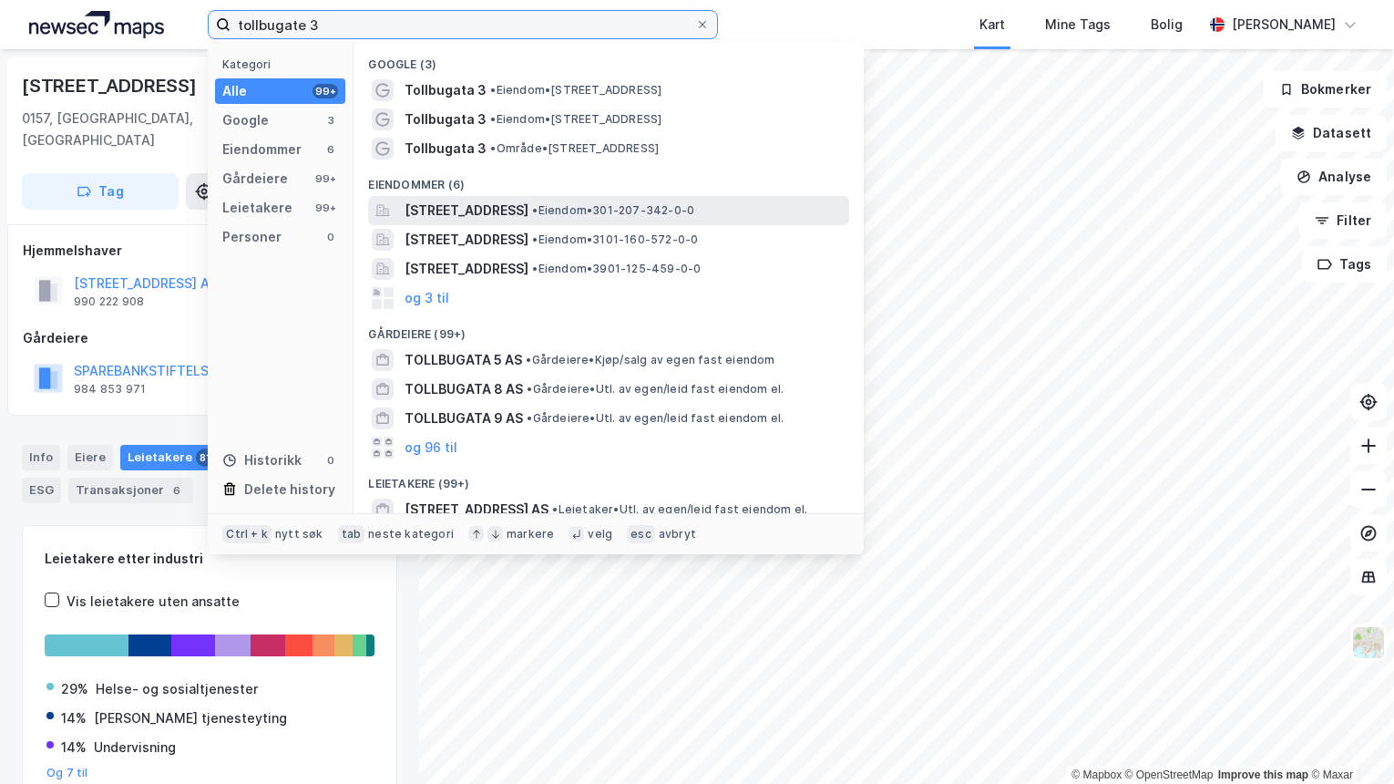
type input "tollbugate 3"
click at [508, 205] on span "[STREET_ADDRESS]" at bounding box center [467, 211] width 124 height 22
